Goal: Find contact information

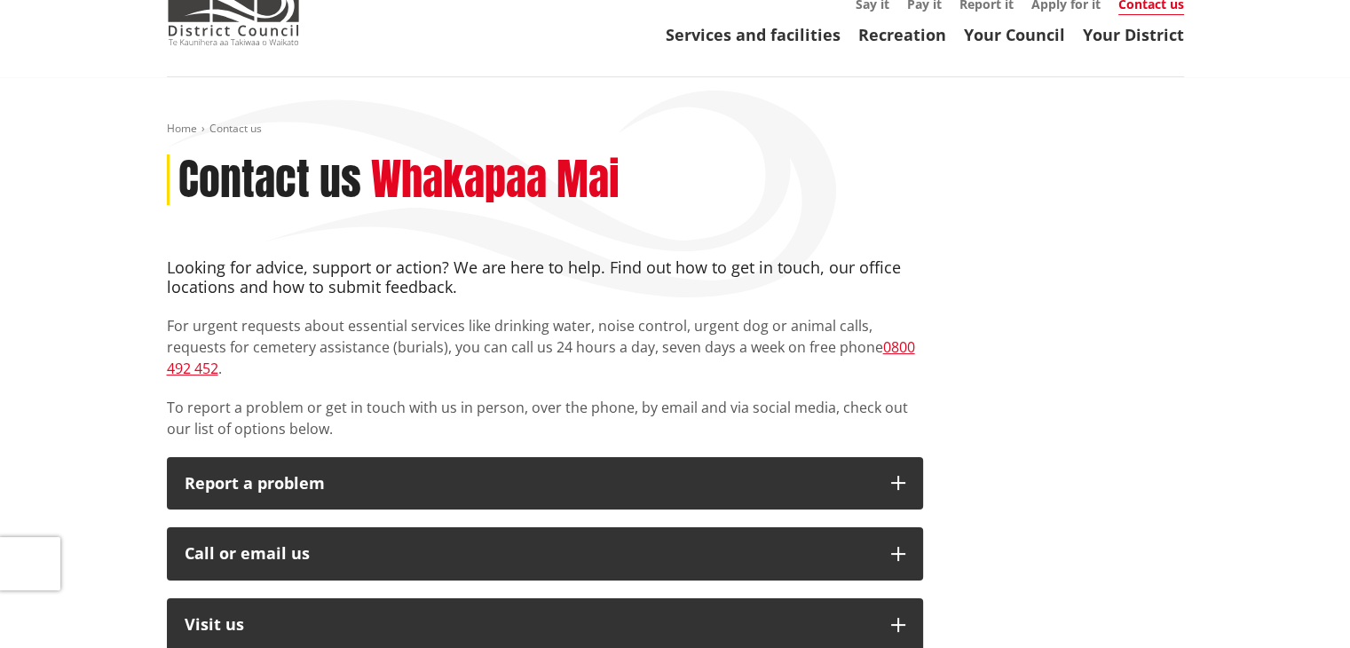
scroll to position [178, 0]
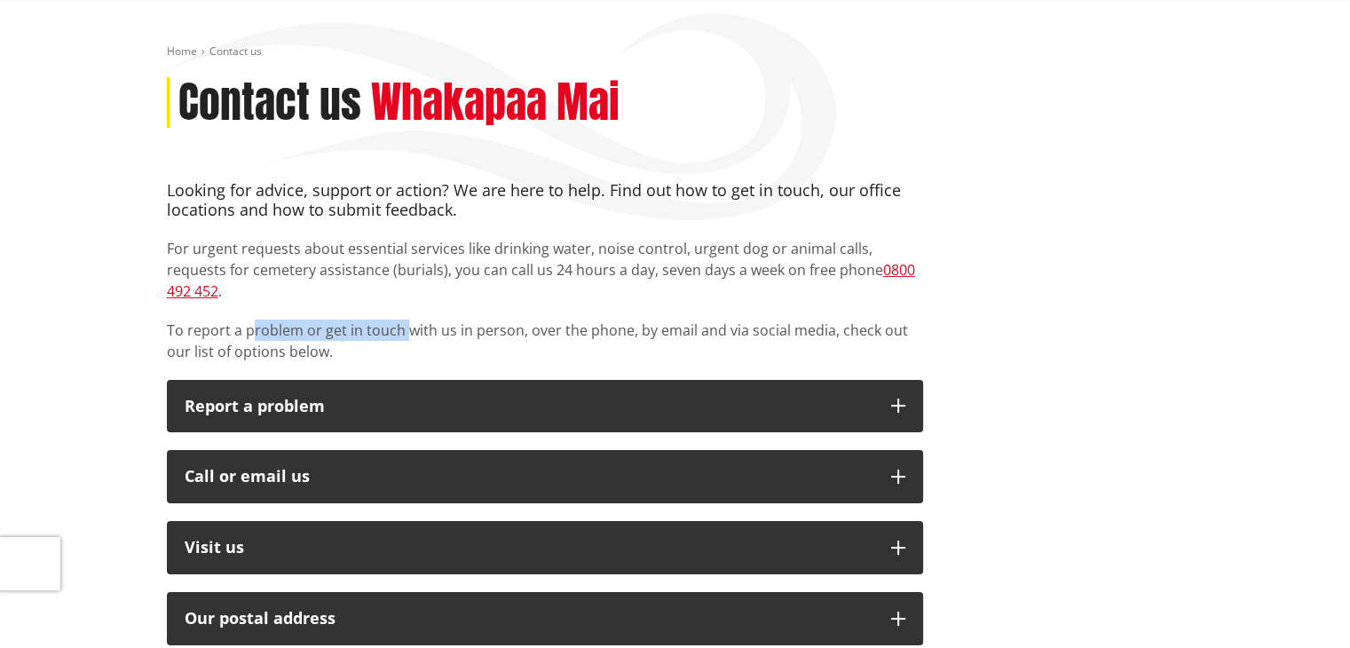
drag, startPoint x: 643, startPoint y: 253, endPoint x: 600, endPoint y: 330, distance: 88.6
click at [436, 320] on p "To report a problem or get in touch with us in person, over the phone, by email…" at bounding box center [545, 341] width 756 height 43
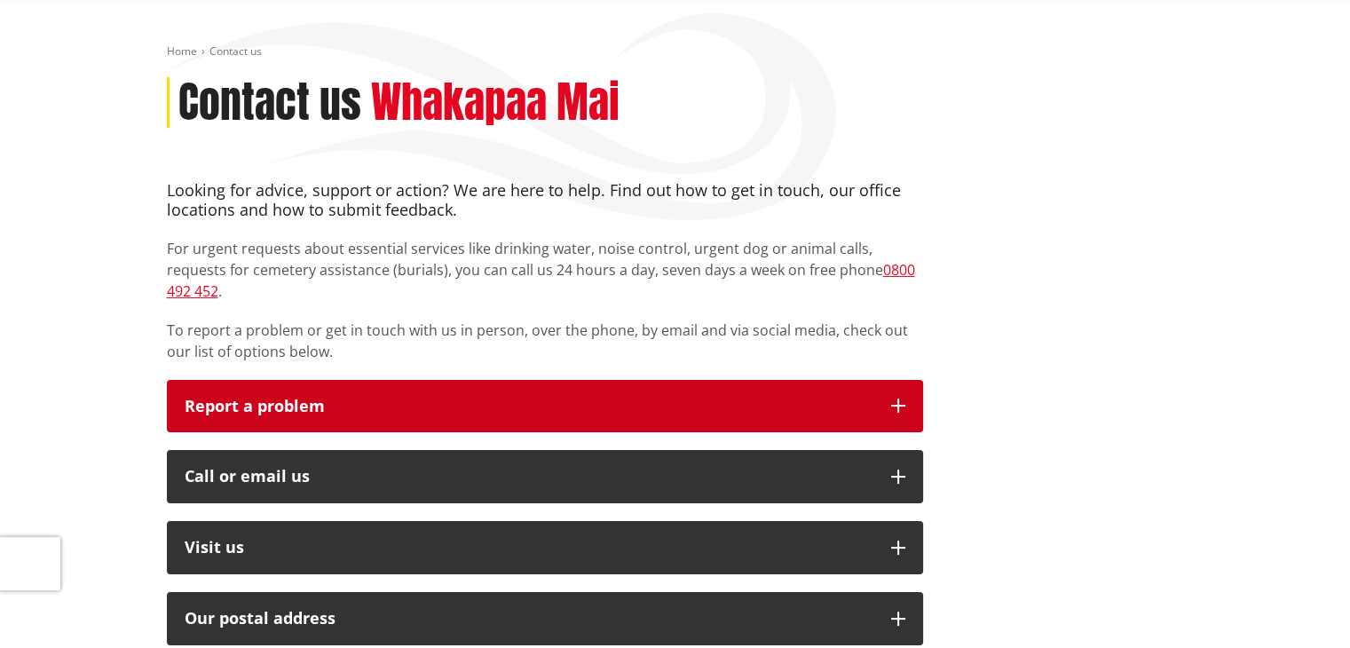
click at [778, 345] on div "Looking for advice, support or action? We are here to help. Find out how to get…" at bounding box center [545, 621] width 783 height 880
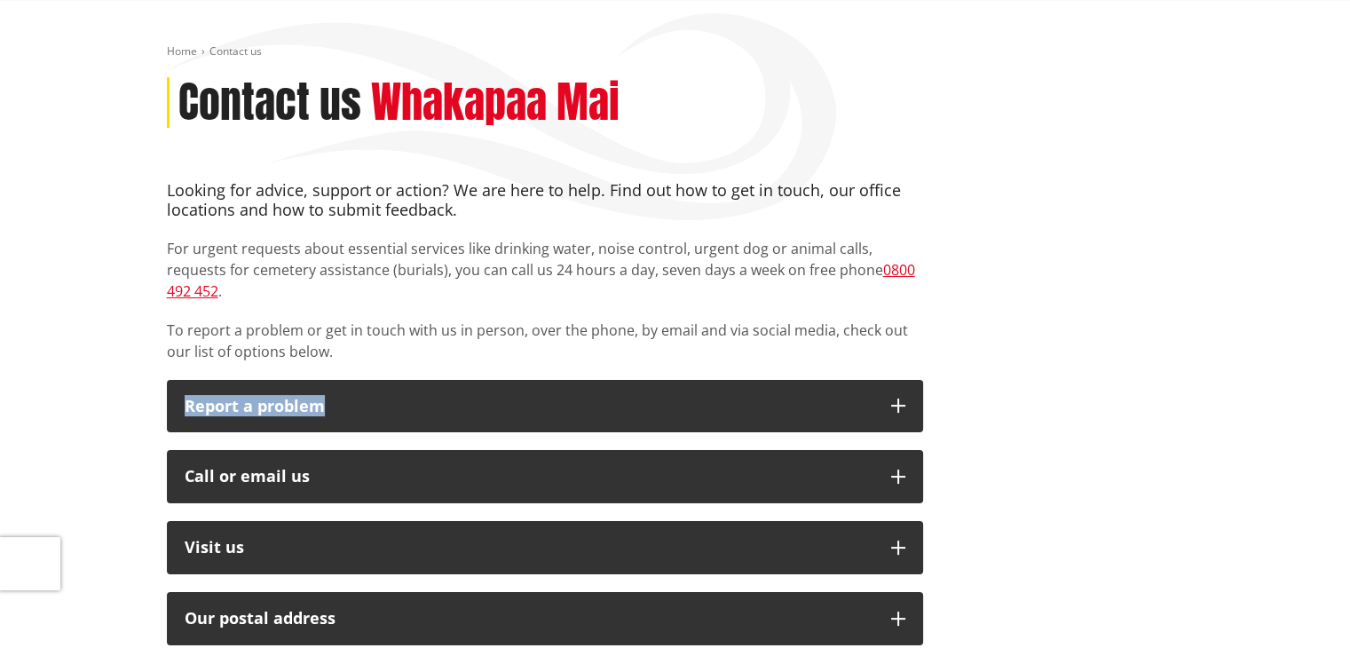
drag, startPoint x: 796, startPoint y: 359, endPoint x: 962, endPoint y: 409, distance: 173.5
click at [971, 406] on div "Looking for advice, support or action? We are here to help. Find out how to get…" at bounding box center [676, 621] width 1044 height 880
drag, startPoint x: 962, startPoint y: 409, endPoint x: 918, endPoint y: 423, distance: 46.6
click at [949, 409] on div "Looking for advice, support or action? We are here to help. Find out how to get…" at bounding box center [676, 621] width 1044 height 880
click at [918, 423] on div "Looking for advice, support or action? We are here to help. Find out how to get…" at bounding box center [545, 621] width 783 height 880
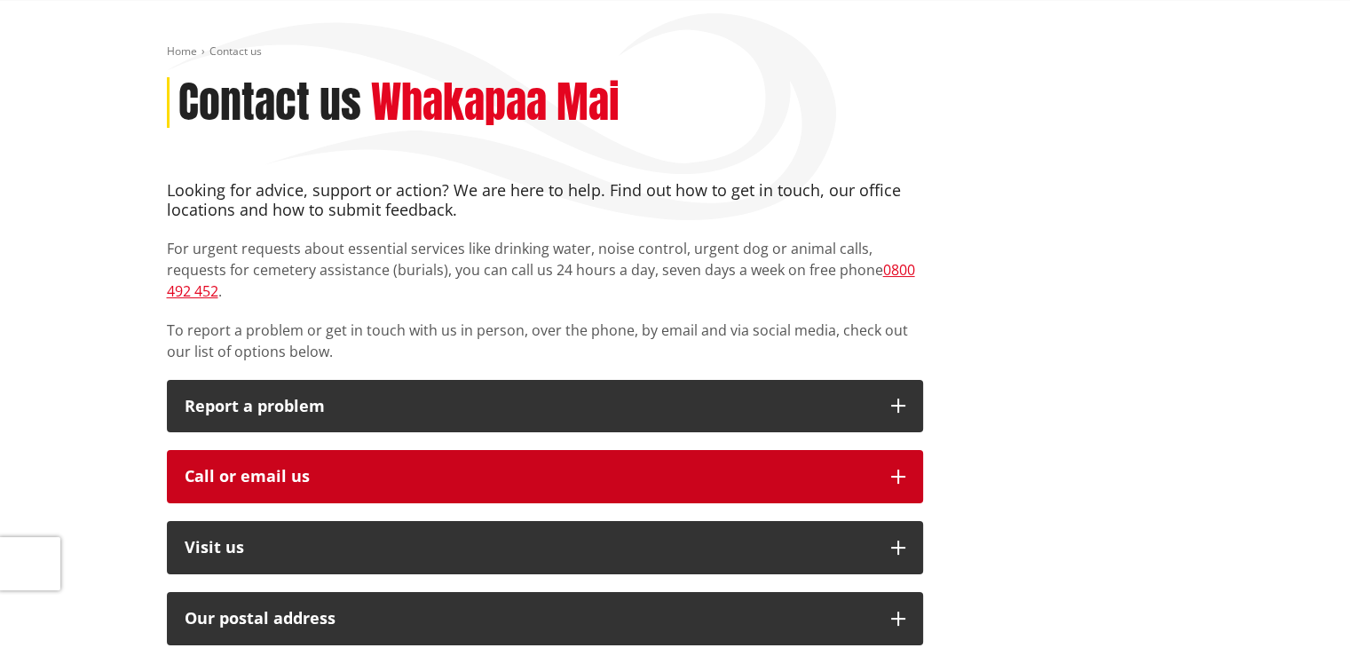
drag, startPoint x: 914, startPoint y: 427, endPoint x: 912, endPoint y: 453, distance: 25.8
click at [912, 433] on div "Looking for advice, support or action? We are here to help. Find out how to get…" at bounding box center [545, 621] width 783 height 880
click at [893, 469] on icon "button" at bounding box center [898, 476] width 14 height 14
